Goal: Task Accomplishment & Management: Use online tool/utility

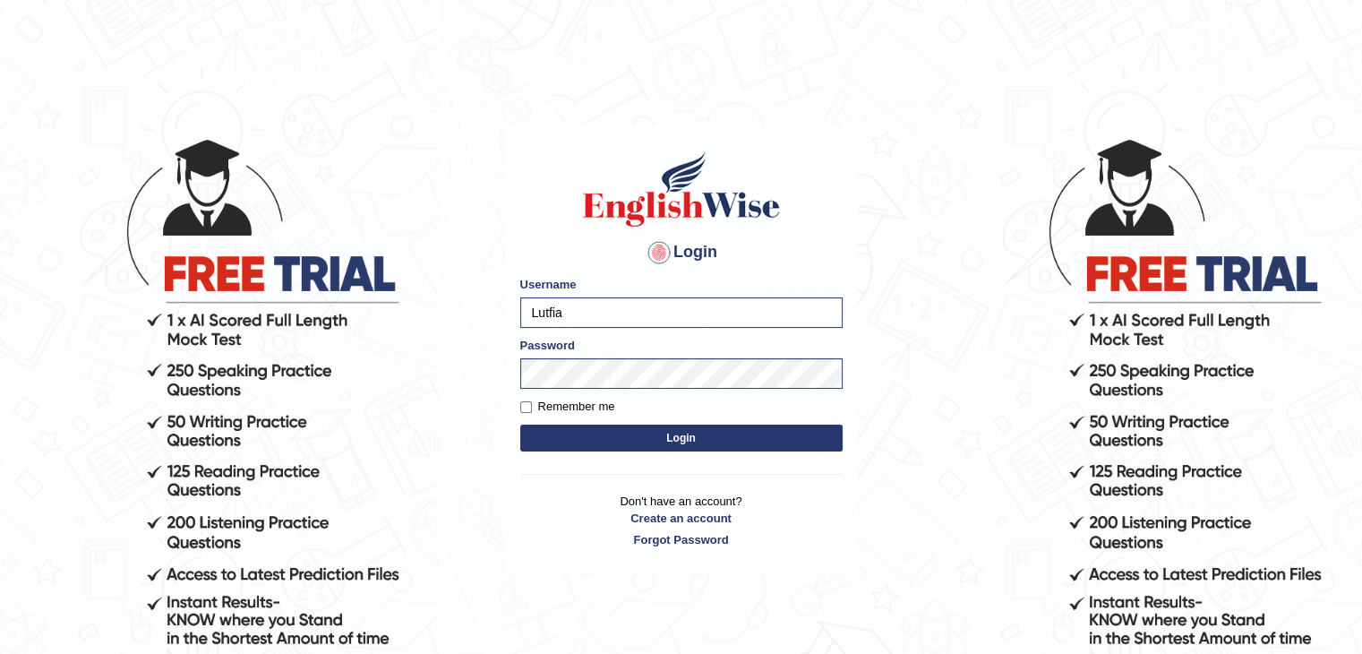
click at [588, 427] on button "Login" at bounding box center [681, 437] width 322 height 27
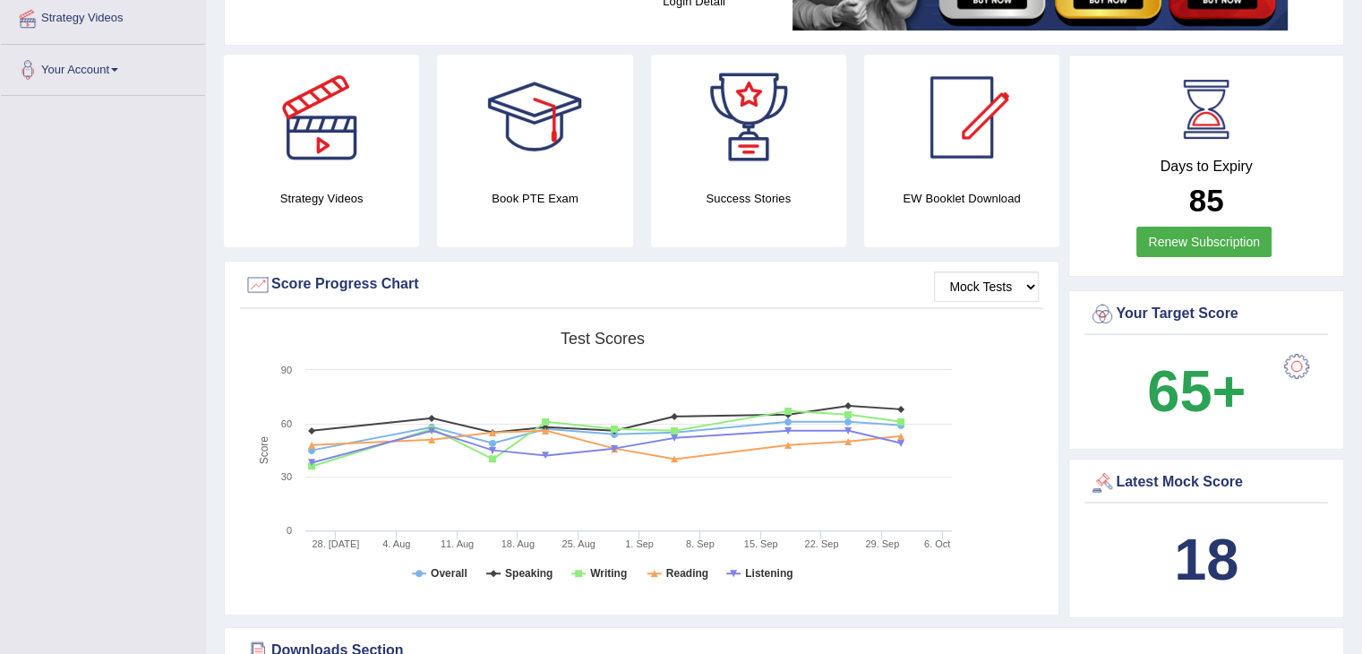
scroll to position [179, 0]
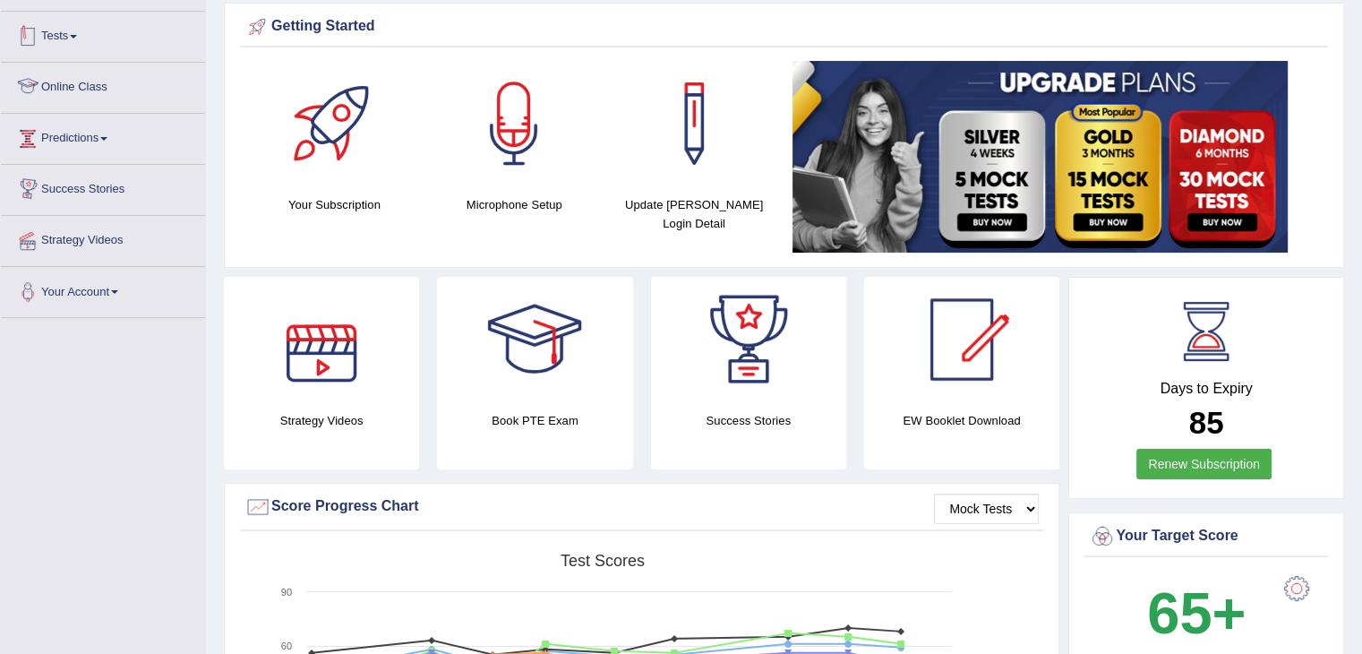
click at [70, 42] on link "Tests" at bounding box center [103, 34] width 204 height 45
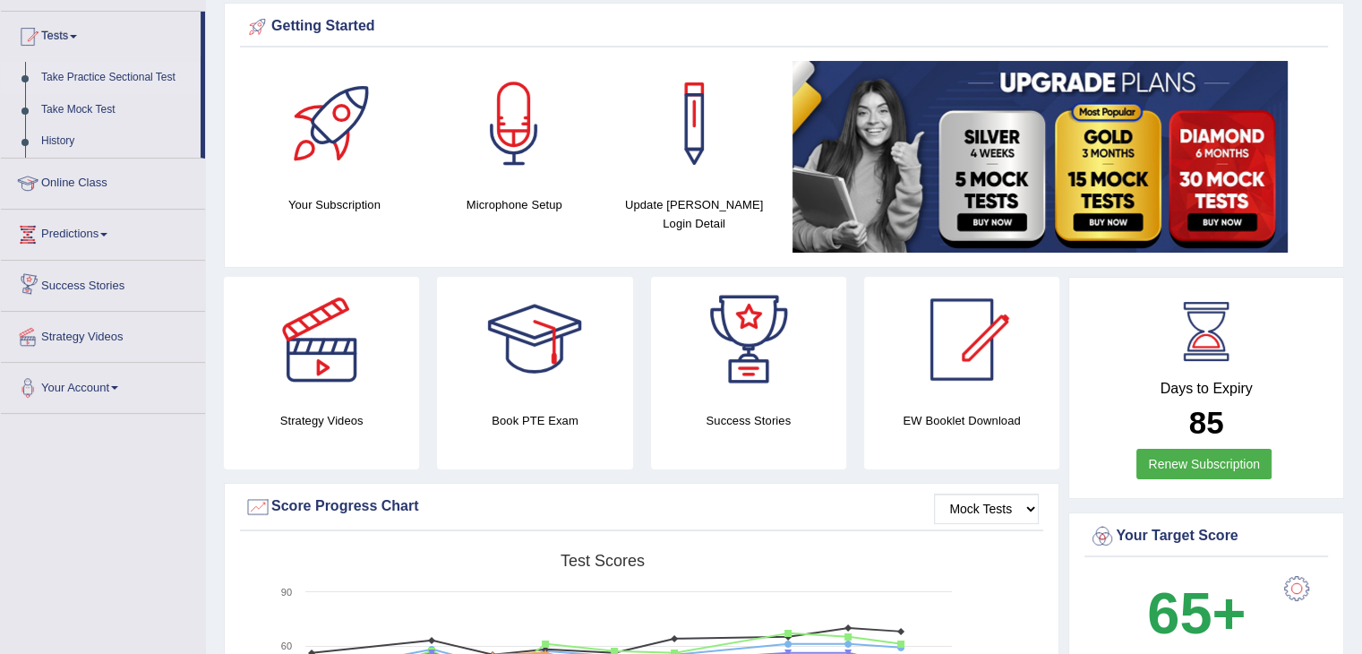
click at [115, 76] on link "Take Practice Sectional Test" at bounding box center [116, 78] width 167 height 32
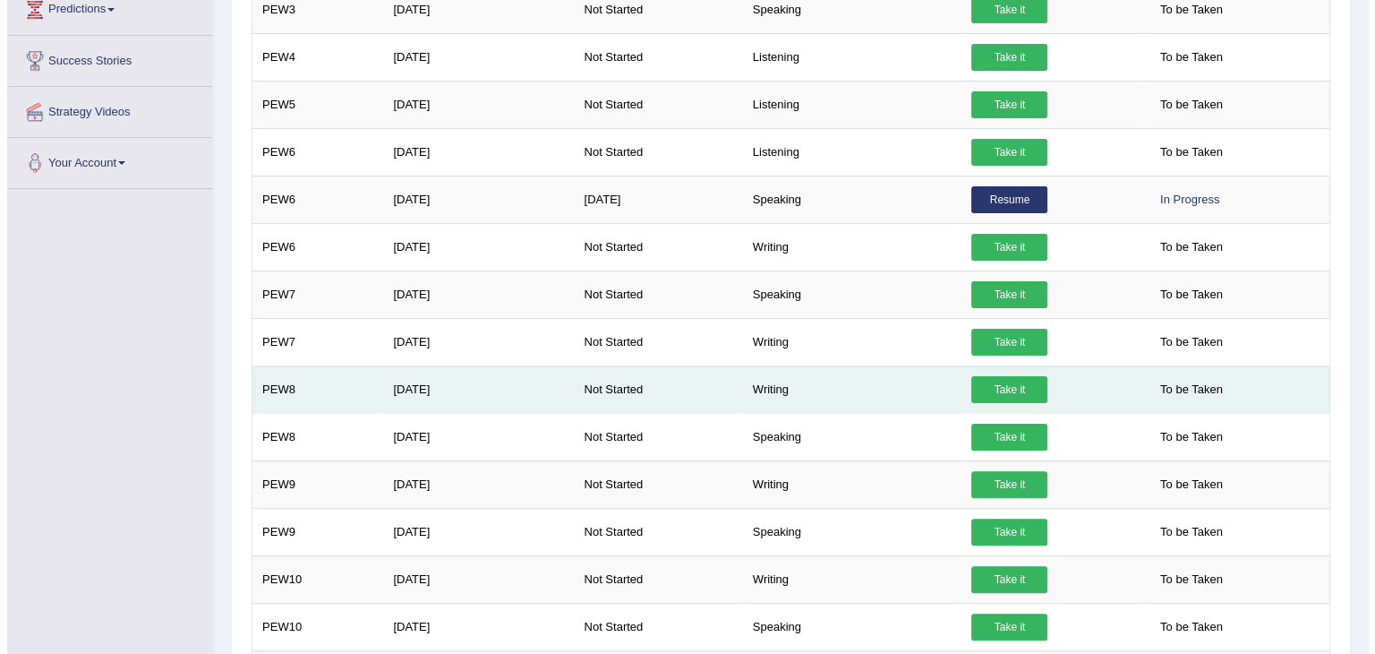
scroll to position [314, 0]
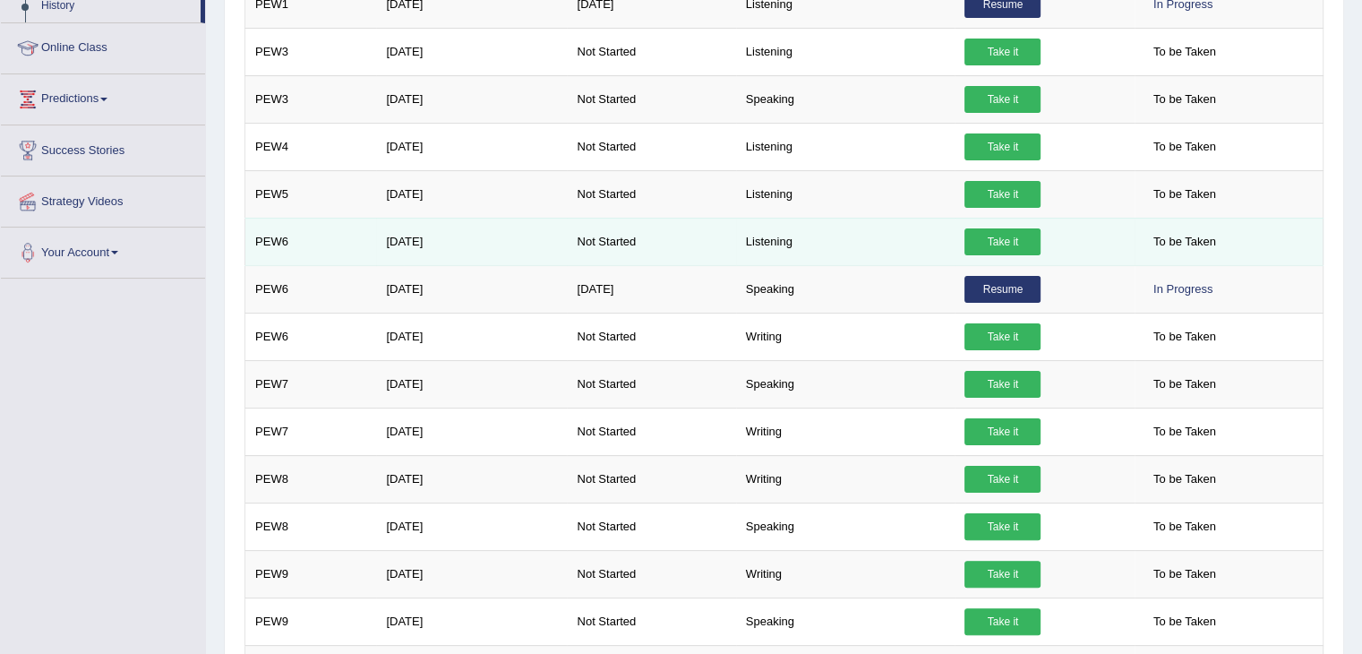
click at [1003, 237] on link "Take it" at bounding box center [1002, 241] width 76 height 27
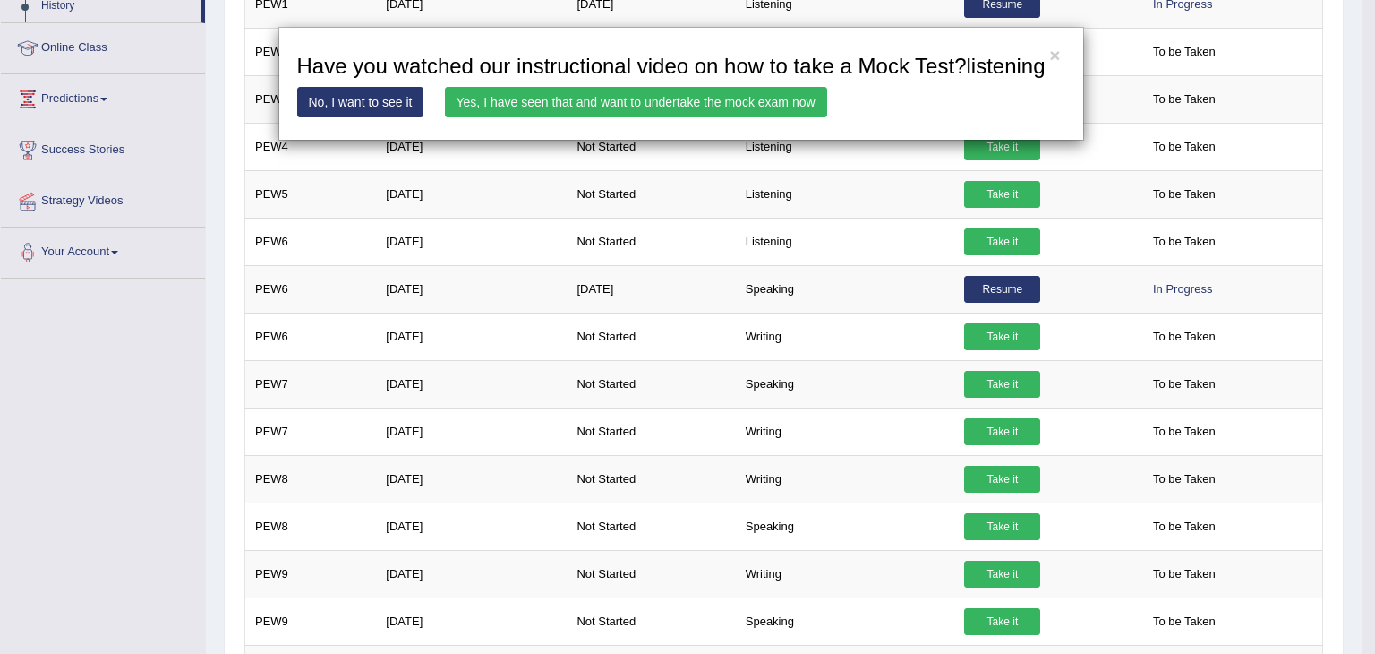
click at [731, 106] on link "Yes, I have seen that and want to undertake the mock exam now" at bounding box center [636, 102] width 382 height 30
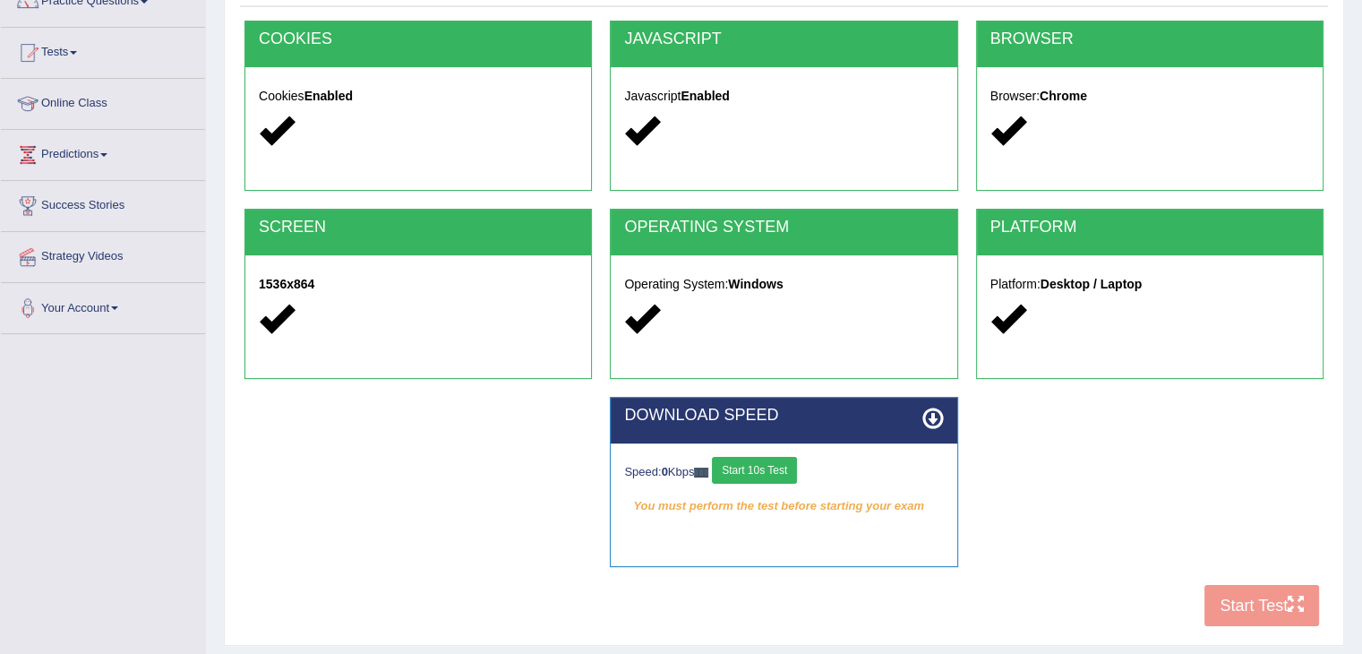
scroll to position [287, 0]
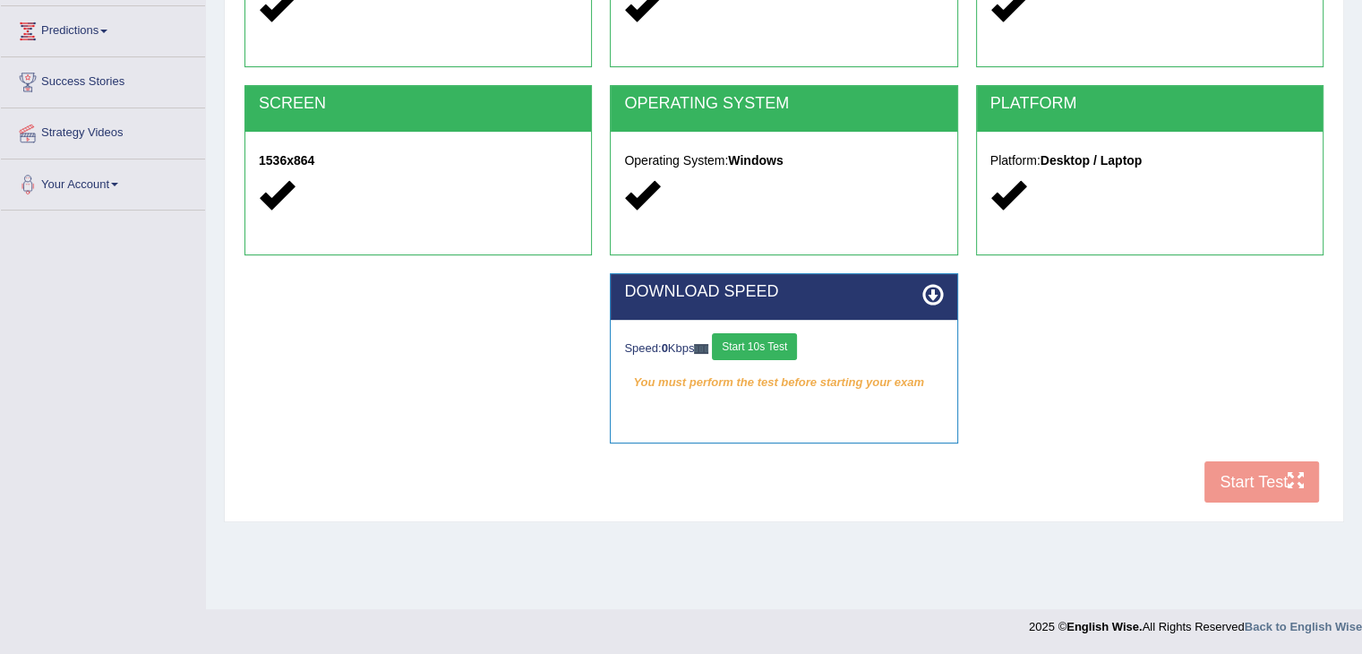
click at [770, 345] on button "Start 10s Test" at bounding box center [754, 346] width 85 height 27
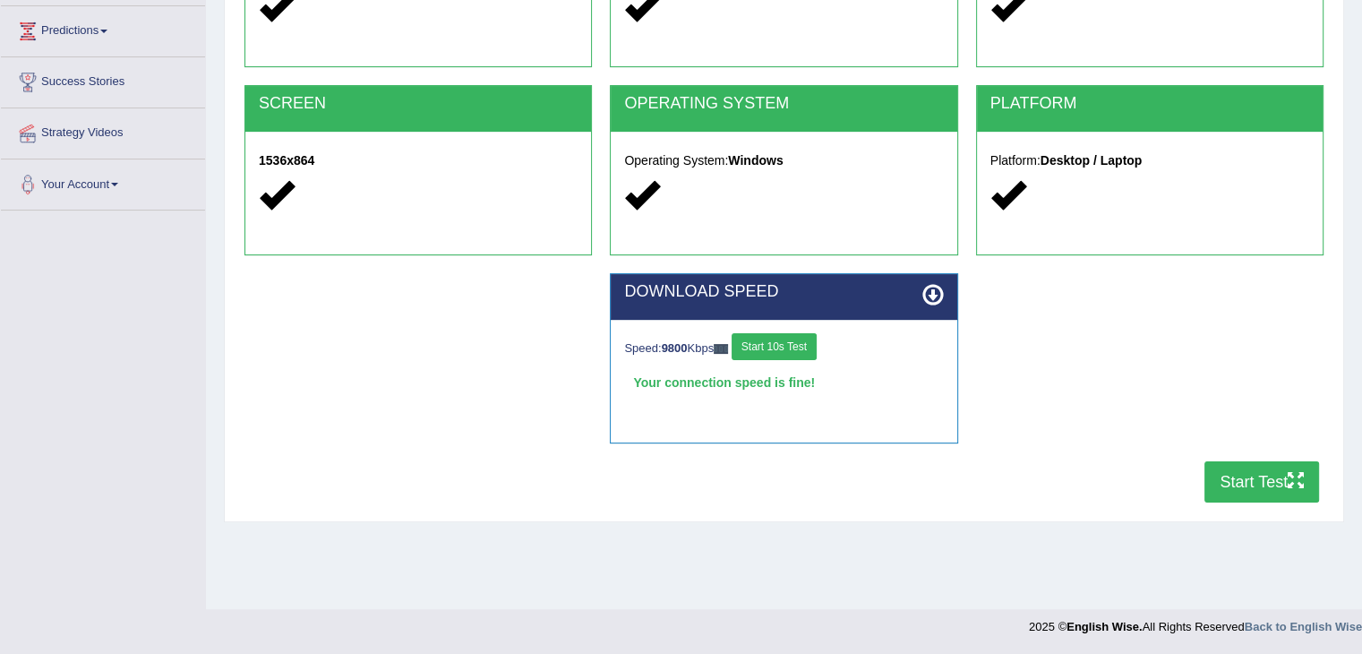
click at [1248, 484] on button "Start Test" at bounding box center [1261, 481] width 115 height 41
